Goal: Information Seeking & Learning: Learn about a topic

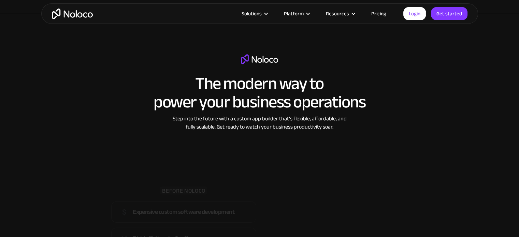
scroll to position [955, 0]
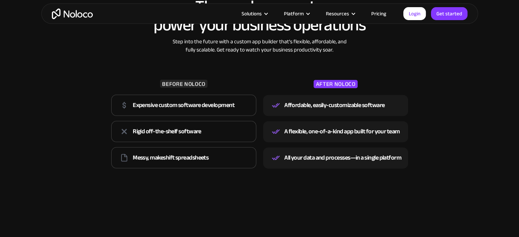
click at [375, 11] on link "Pricing" at bounding box center [378, 13] width 32 height 9
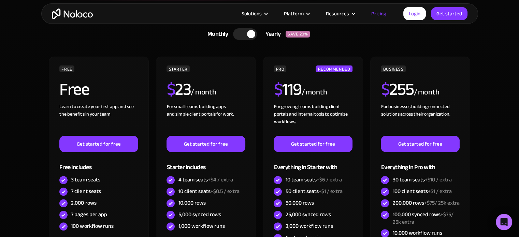
click at [247, 36] on div at bounding box center [245, 34] width 24 height 12
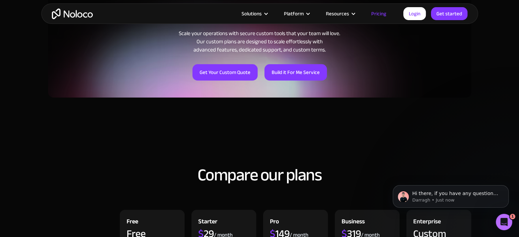
scroll to position [511, 0]
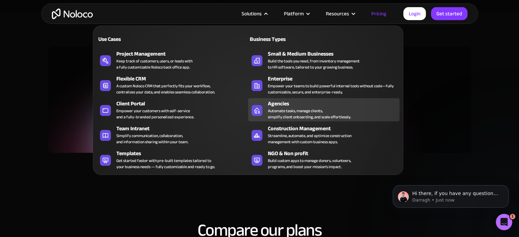
click at [276, 103] on div "Agencies" at bounding box center [335, 104] width 135 height 8
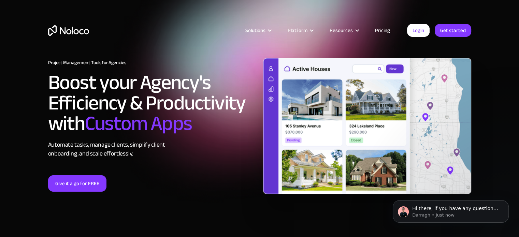
click at [350, 118] on img at bounding box center [367, 126] width 208 height 136
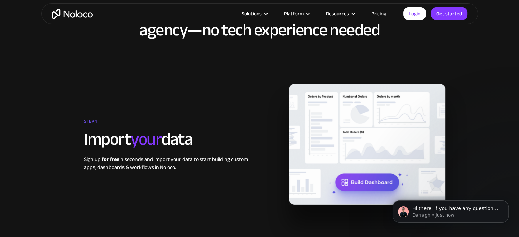
scroll to position [1023, 0]
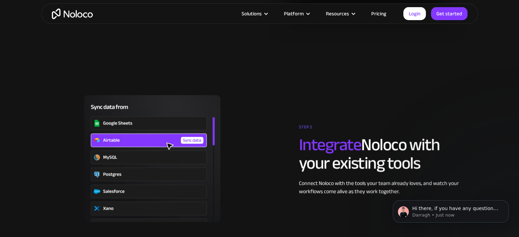
click at [157, 160] on img at bounding box center [152, 158] width 208 height 127
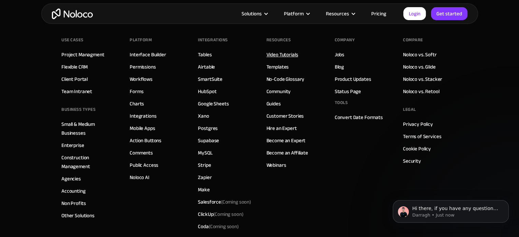
scroll to position [3389, 0]
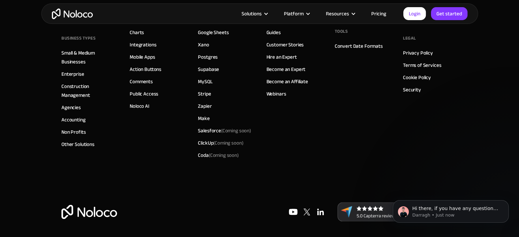
click at [295, 209] on img at bounding box center [293, 212] width 14 height 14
click at [139, 156] on div "Platform Interface Builder Permissions Workflows Forms Charts Integrations Mobi…" at bounding box center [157, 63] width 55 height 198
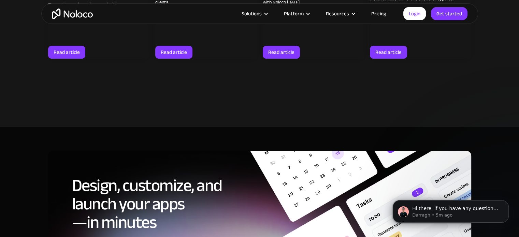
scroll to position [2986, 0]
